Goal: Find specific fact: Find specific fact

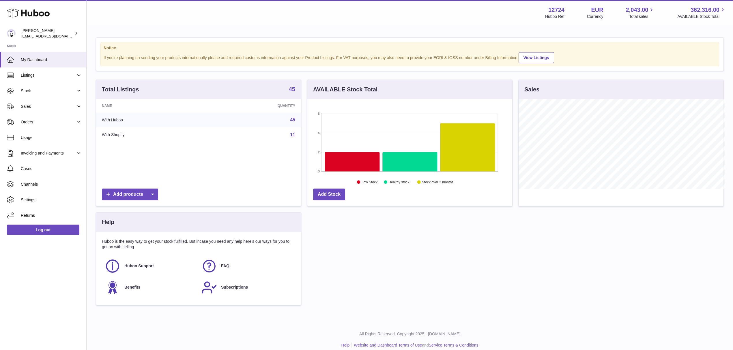
scroll to position [288436, 288321]
click at [291, 89] on strong "45" at bounding box center [292, 89] width 6 height 6
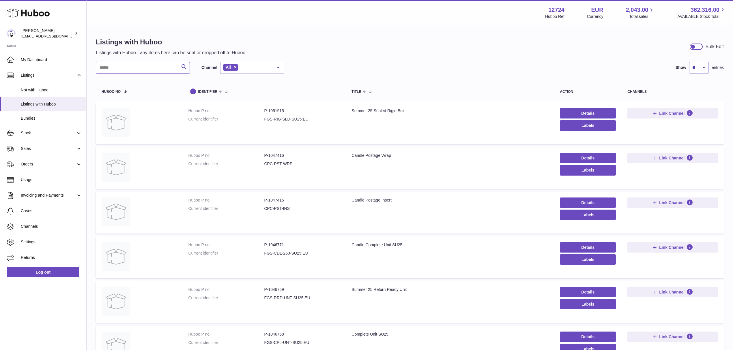
click at [135, 66] on input "text" at bounding box center [143, 68] width 94 height 12
click at [277, 110] on dd "P-1051915" at bounding box center [302, 110] width 76 height 5
copy dd "1051915"
